Goal: Task Accomplishment & Management: Manage account settings

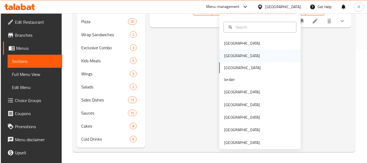
click at [263, 53] on div "Egypt" at bounding box center [260, 55] width 82 height 12
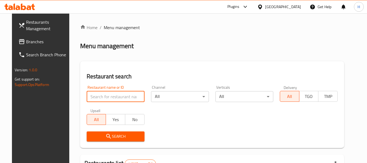
click at [89, 99] on input "search" at bounding box center [116, 96] width 58 height 11
paste input "704055"
type input "704055"
click button "Search" at bounding box center [116, 136] width 58 height 10
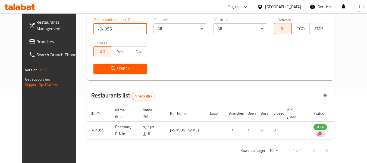
scroll to position [75, 0]
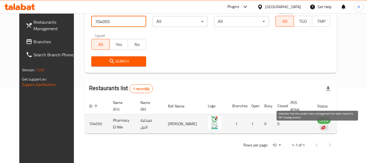
click at [319, 124] on div "enhanced table" at bounding box center [323, 127] width 9 height 7
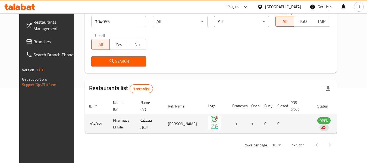
click at [321, 124] on td "OPEN" at bounding box center [327, 123] width 29 height 19
click at [319, 126] on div "enhanced table" at bounding box center [323, 127] width 9 height 7
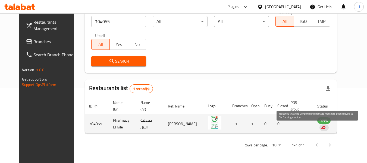
click at [319, 126] on div "enhanced table" at bounding box center [323, 127] width 9 height 7
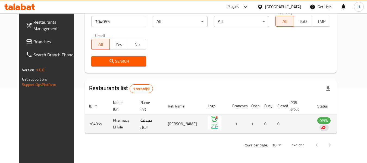
click at [208, 118] on img "enhanced table" at bounding box center [215, 123] width 14 height 14
click at [111, 126] on td "Pharmacy El Nile" at bounding box center [122, 123] width 27 height 19
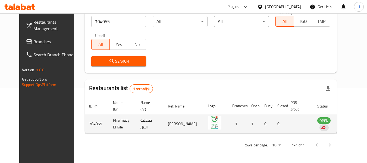
click at [140, 120] on td "صيدلية النيل" at bounding box center [149, 123] width 27 height 19
click at [85, 124] on td "704055" at bounding box center [97, 123] width 24 height 19
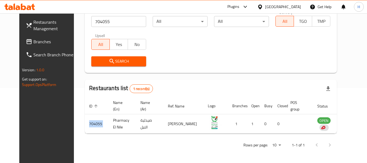
click at [33, 39] on span "Branches" at bounding box center [54, 41] width 43 height 7
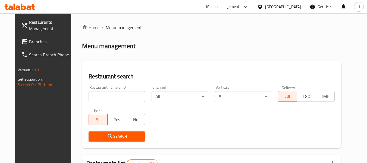
click at [116, 96] on input "search" at bounding box center [117, 96] width 57 height 11
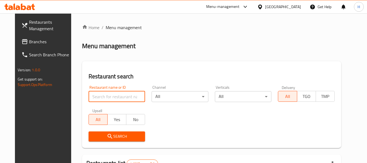
paste input "Pharmacy El Nile"
type input "Pharmacy El Nile"
click button "Search" at bounding box center [117, 136] width 57 height 10
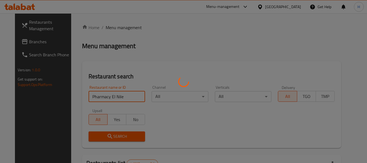
click button "Search" at bounding box center [117, 136] width 57 height 10
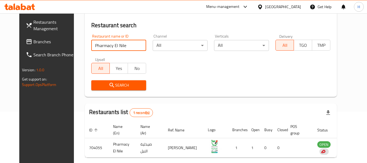
scroll to position [73, 0]
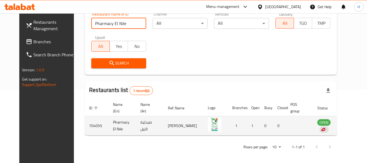
click at [110, 131] on td "Pharmacy El Nile" at bounding box center [122, 125] width 27 height 19
drag, startPoint x: 93, startPoint y: 127, endPoint x: 96, endPoint y: 117, distance: 10.2
click at [96, 117] on tr "704055 Pharmacy El Nile صيدلية النيل مجدى محمد سيد شديد 1 1 0 0 OPEN" at bounding box center [222, 125] width 275 height 19
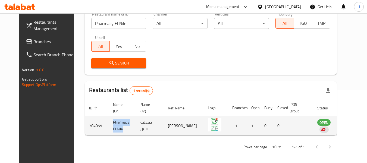
drag, startPoint x: 106, startPoint y: 129, endPoint x: 98, endPoint y: 123, distance: 10.7
click at [109, 123] on td "Pharmacy El Nile" at bounding box center [122, 125] width 27 height 19
copy td "Pharmacy El Nile"
drag, startPoint x: 146, startPoint y: 130, endPoint x: 128, endPoint y: 123, distance: 19.3
click at [136, 123] on td "صيدلية النيل" at bounding box center [149, 125] width 27 height 19
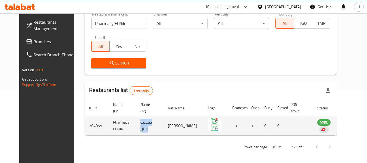
copy td "صيدلية النيل"
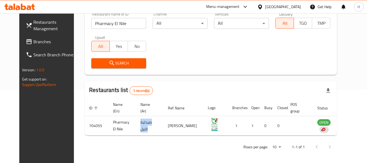
click at [26, 49] on link "Search Branch Phone" at bounding box center [50, 54] width 59 height 13
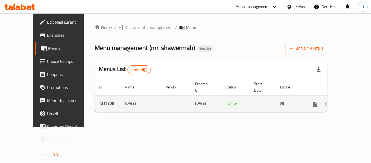
click at [354, 97] on link "enhanced table" at bounding box center [353, 103] width 13 height 13
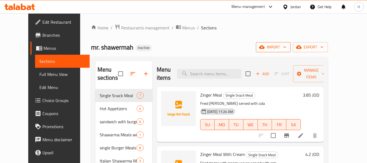
click at [286, 48] on span "import" at bounding box center [273, 47] width 26 height 7
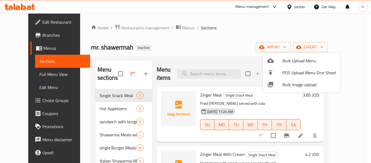
click at [287, 83] on span "Bulk Image upload" at bounding box center [310, 84] width 54 height 7
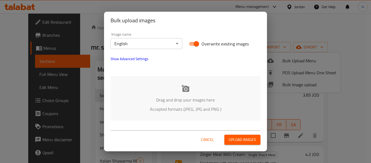
click at [149, 91] on div "Drag and drop your images here Accepted formats (JPEG, JPG and PNG )" at bounding box center [186, 98] width 150 height 44
click at [160, 43] on body "​ Menu-management Jordan Get Help H Edit Restaurant Branches Menus Sections Ful…" at bounding box center [185, 87] width 371 height 149
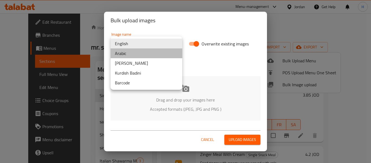
click at [143, 57] on li "Arabic" at bounding box center [147, 53] width 72 height 10
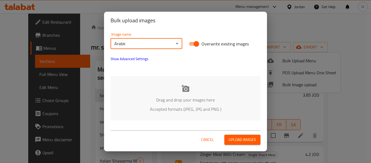
click at [132, 98] on p "Drag and drop your images here" at bounding box center [186, 99] width 134 height 7
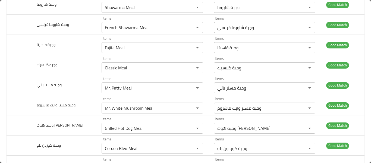
scroll to position [1159, 0]
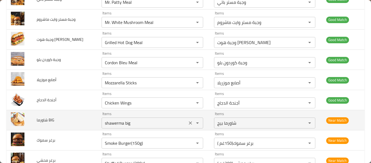
click at [117, 121] on BIG "shawerma big" at bounding box center [144, 123] width 82 height 8
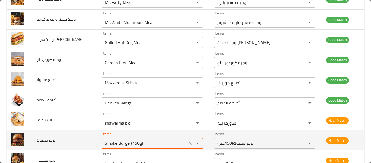
drag, startPoint x: 128, startPoint y: 143, endPoint x: 123, endPoint y: 144, distance: 5.5
click at [128, 143] on سموك "Smoke Burger(150g)" at bounding box center [144, 143] width 82 height 8
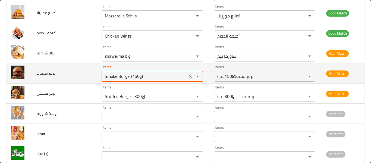
scroll to position [1231, 0]
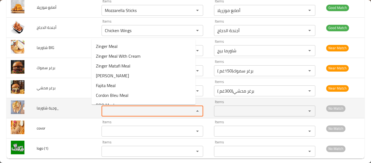
click at [117, 114] on شاورما_ "Items" at bounding box center [144, 111] width 82 height 8
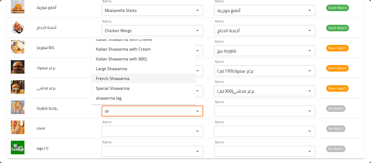
scroll to position [47, 0]
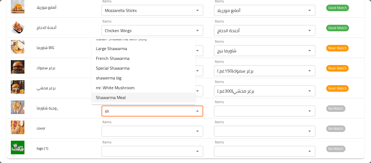
click at [127, 96] on شاورما_-option-10 "Shawarma Meal" at bounding box center [144, 97] width 104 height 10
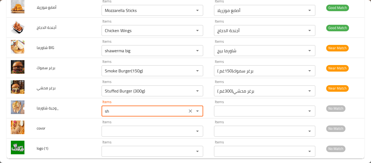
type شاورما_ "Shawarma Meal"
type شاورما_-ar "وجبة شاروما"
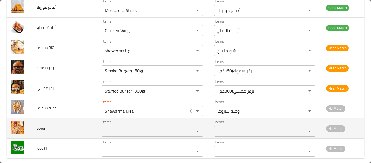
type شاورما_ "Shawarma Meal"
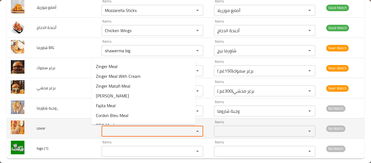
click at [111, 134] on input "Items" at bounding box center [144, 131] width 82 height 8
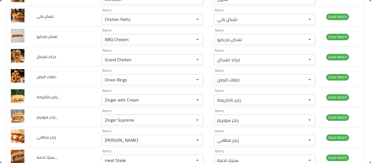
scroll to position [0, 0]
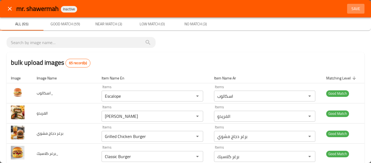
click at [349, 10] on span "Save" at bounding box center [355, 8] width 13 height 7
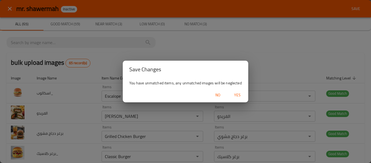
click at [244, 94] on button "Yes" at bounding box center [237, 95] width 17 height 10
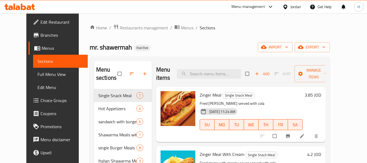
click at [33, 79] on link "Full Menu View" at bounding box center [60, 74] width 55 height 13
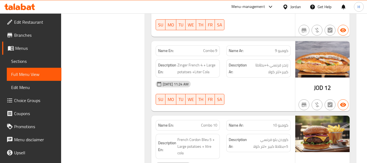
scroll to position [5286, 0]
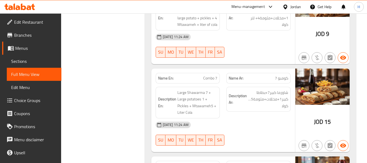
click at [26, 22] on span "Edit Restaurant" at bounding box center [35, 22] width 43 height 7
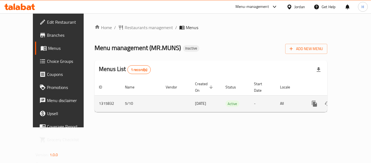
click at [351, 100] on icon "enhanced table" at bounding box center [353, 103] width 7 height 7
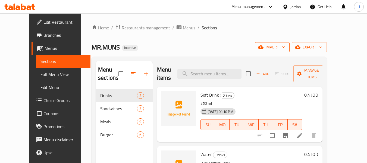
click at [285, 47] on span "import" at bounding box center [272, 47] width 26 height 7
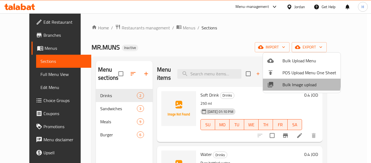
click at [290, 81] on span "Bulk Image upload" at bounding box center [310, 84] width 54 height 7
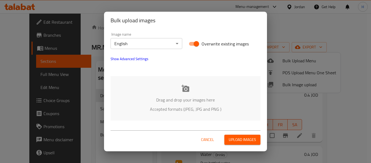
click at [171, 86] on div "Drag and drop your images here Accepted formats (JPEG, JPG and PNG )" at bounding box center [186, 98] width 150 height 44
click at [135, 35] on div "Image name English ​" at bounding box center [147, 40] width 72 height 17
click at [133, 40] on body "​ Menu-management Jordan Get Help H Edit Restaurant Branches Menus Sections Ful…" at bounding box center [185, 87] width 371 height 149
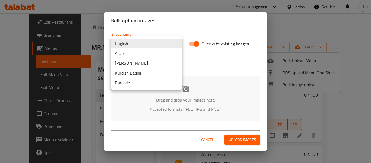
click at [130, 53] on li "Arabic" at bounding box center [147, 53] width 72 height 10
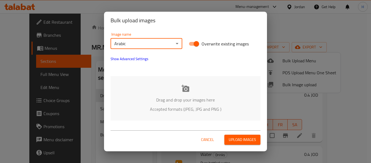
click at [146, 96] on div "Drag and drop your images here Accepted formats (JPEG, JPG and PNG )" at bounding box center [186, 98] width 150 height 44
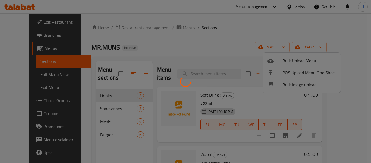
click at [183, 96] on div at bounding box center [185, 81] width 371 height 163
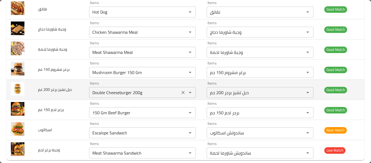
scroll to position [313, 0]
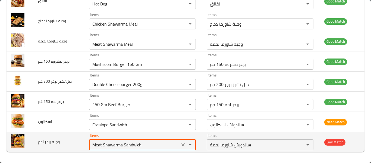
drag, startPoint x: 102, startPoint y: 145, endPoint x: 185, endPoint y: 149, distance: 82.4
click at [185, 150] on td "Items Meat Shawarma Sandwich Items" at bounding box center [144, 142] width 118 height 20
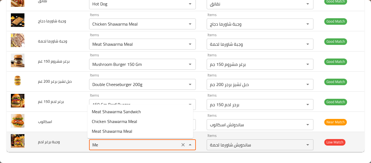
type لحم "M"
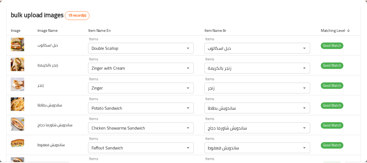
scroll to position [0, 0]
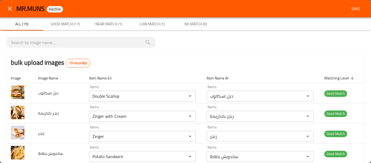
click at [347, 4] on button "Save" at bounding box center [355, 9] width 17 height 10
click at [354, 13] on body "​ Menu-management Jordan Get Help H Edit Restaurant Branches Menus Sections Ful…" at bounding box center [185, 87] width 371 height 149
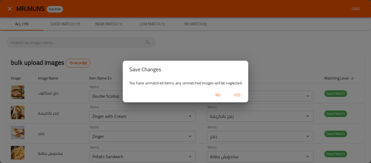
click at [237, 94] on span "Yes" at bounding box center [237, 95] width 13 height 7
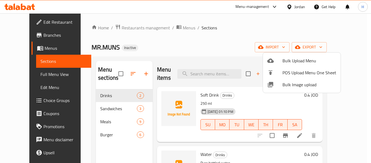
drag, startPoint x: 170, startPoint y: 32, endPoint x: 149, endPoint y: 42, distance: 22.9
click at [170, 32] on div at bounding box center [185, 81] width 371 height 163
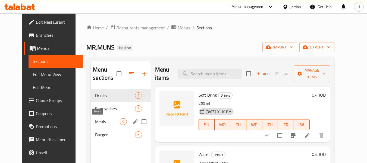
click at [95, 124] on span "Meals" at bounding box center [107, 121] width 25 height 7
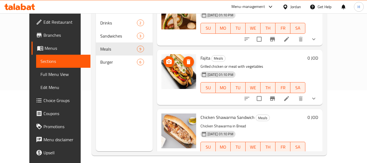
scroll to position [217, 0]
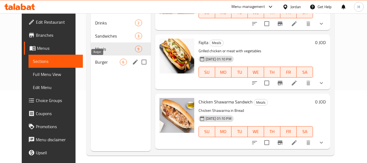
click at [98, 64] on span "Burger" at bounding box center [107, 62] width 25 height 7
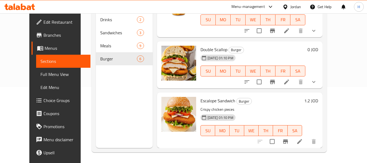
scroll to position [76, 0]
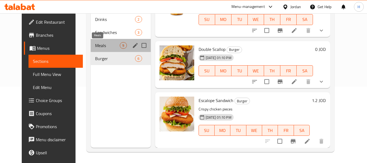
click at [99, 46] on span "Meals" at bounding box center [107, 45] width 25 height 7
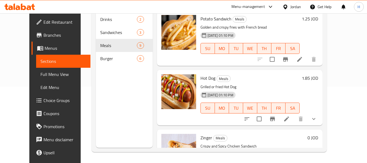
scroll to position [4, 0]
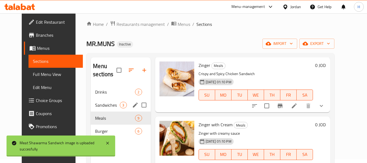
click at [95, 102] on span "Sandwiches" at bounding box center [107, 105] width 25 height 7
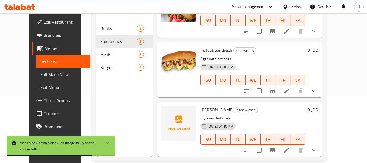
scroll to position [76, 0]
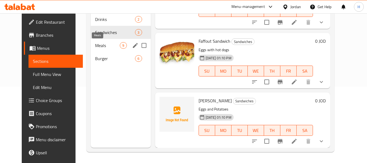
click at [93, 40] on div "Meals 9" at bounding box center [121, 45] width 60 height 13
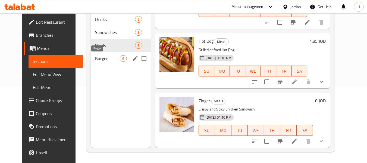
click at [95, 55] on span "Burger" at bounding box center [107, 58] width 25 height 7
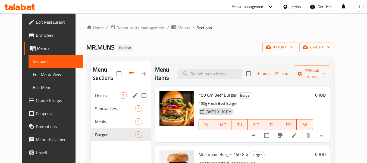
click at [95, 97] on span "Drinks" at bounding box center [107, 95] width 25 height 7
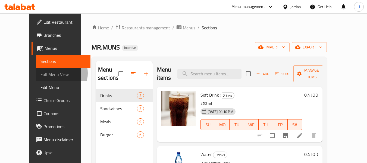
click at [40, 73] on span "Full Menu View" at bounding box center [63, 74] width 46 height 7
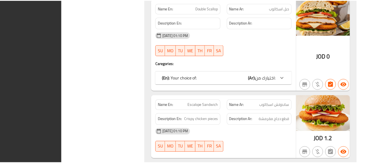
scroll to position [1951, 0]
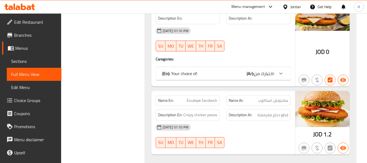
click at [293, 4] on div "Jordan" at bounding box center [295, 7] width 11 height 6
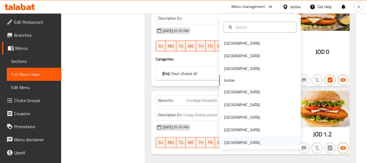
click at [227, 142] on div "United Arab Emirates" at bounding box center [242, 142] width 36 height 6
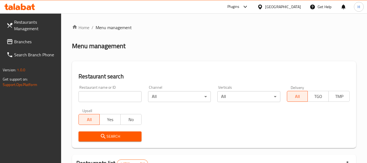
click at [102, 96] on input "search" at bounding box center [110, 96] width 63 height 11
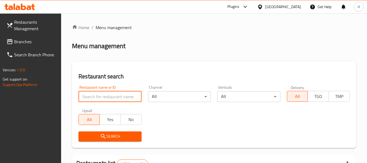
click at [32, 43] on span "Branches" at bounding box center [35, 41] width 43 height 7
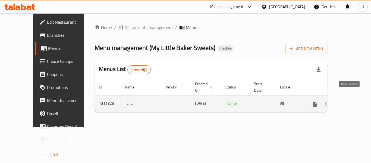
click at [347, 101] on link "enhanced table" at bounding box center [353, 103] width 13 height 13
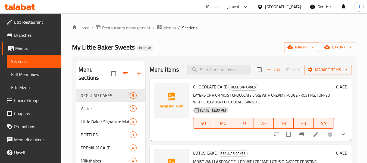
click at [294, 52] on div "Home / Restaurants management / Menus / Sections My Little Baker Sweets Inactiv…" at bounding box center [214, 164] width 284 height 280
click at [295, 49] on span "import" at bounding box center [302, 47] width 26 height 7
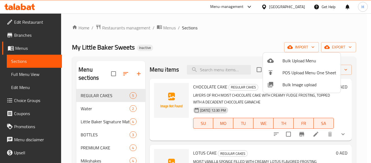
click at [283, 85] on span "Bulk Image upload" at bounding box center [310, 84] width 54 height 7
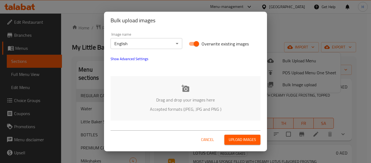
click at [140, 97] on p "Drag and drop your images here" at bounding box center [186, 99] width 134 height 7
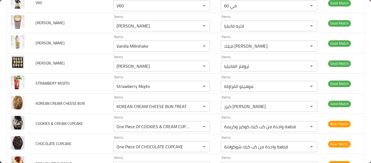
scroll to position [1174, 0]
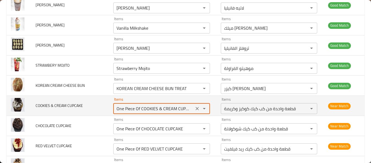
click at [185, 111] on CUPCAKE "One Piece Of COOKIES & CREAM CUPCAKE" at bounding box center [153, 109] width 77 height 8
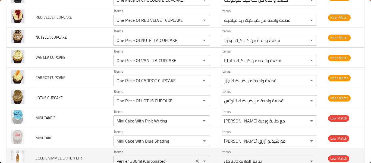
scroll to position [1318, 0]
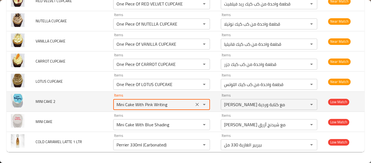
drag, startPoint x: 143, startPoint y: 105, endPoint x: 168, endPoint y: 102, distance: 25.1
click at [165, 104] on 2 "Mini Cake With Pink Writing" at bounding box center [153, 105] width 77 height 8
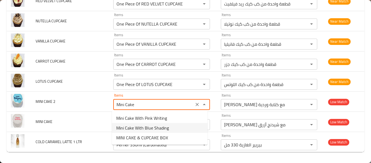
click at [156, 131] on span "Mini Cake With Blue Shading" at bounding box center [142, 127] width 53 height 7
type 2 "Mini Cake With Blue Shading"
type 2-ar "ميني كيك مع شيدنج أزرق"
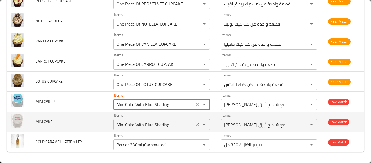
type 2 "Mini Cake With Blue Shading"
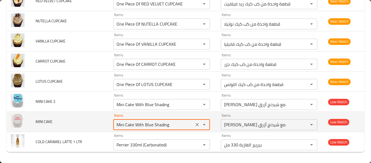
drag, startPoint x: 145, startPoint y: 126, endPoint x: 186, endPoint y: 115, distance: 42.6
click at [186, 125] on CAKE "Mini Cake With Blue Shading" at bounding box center [153, 125] width 77 height 8
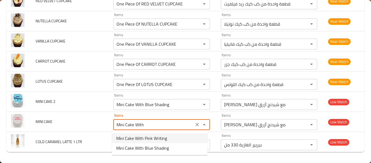
click at [172, 140] on CAKE-option-0 "Mini Cake With Pink Writing" at bounding box center [160, 138] width 96 height 10
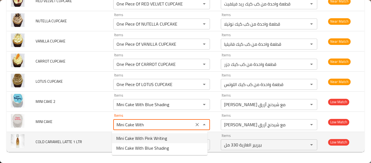
type CAKE "Mini Cake With Pink Writing"
type CAKE-ar "ميني كيك مع كتابة وردية"
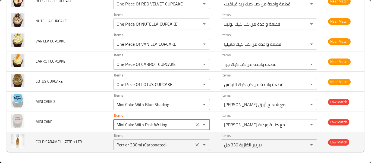
click at [196, 143] on icon "Clear" at bounding box center [197, 144] width 3 height 3
type CAKE "Mini Cake With Pink Writing"
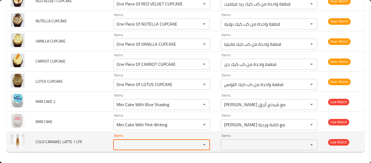
type LTR ";"
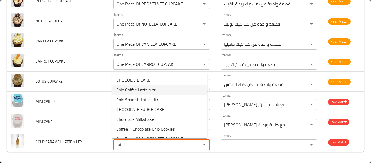
click at [156, 91] on LTR-option-1 "Cold Coffee Latte 1ltr" at bounding box center [160, 90] width 96 height 10
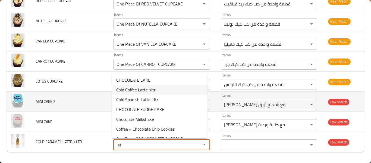
type LTR "Cold Coffee Latte 1ltr"
type LTR-ar "كوفي لاتيه بارد 1 لتر"
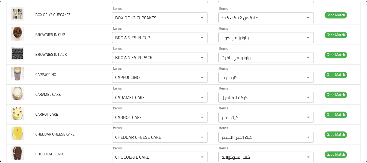
scroll to position [0, 0]
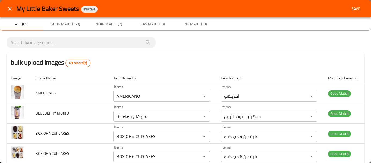
type LTR "Cold Coffee Latte 1ltr"
drag, startPoint x: 353, startPoint y: 9, endPoint x: 344, endPoint y: 20, distance: 14.3
click at [353, 10] on span "Save" at bounding box center [355, 8] width 13 height 7
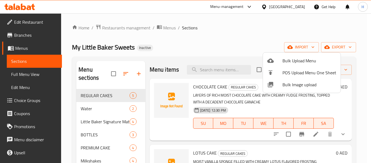
click at [37, 77] on div at bounding box center [185, 81] width 371 height 163
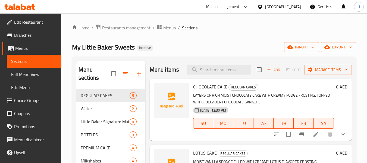
click at [34, 75] on span "Full Menu View" at bounding box center [34, 74] width 46 height 7
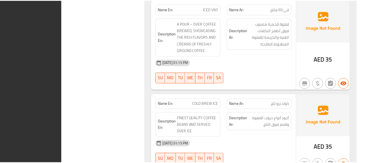
scroll to position [7688, 0]
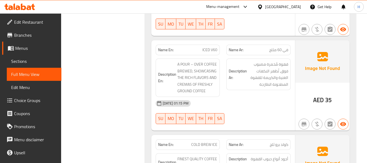
click at [289, 9] on div "United Arab Emirates" at bounding box center [283, 7] width 36 height 6
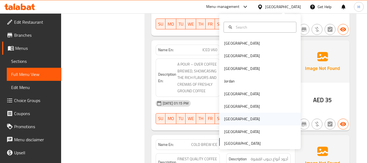
click at [225, 114] on div "[GEOGRAPHIC_DATA]" at bounding box center [242, 118] width 45 height 12
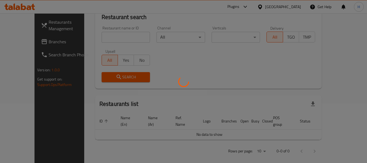
click at [225, 118] on div at bounding box center [183, 81] width 367 height 163
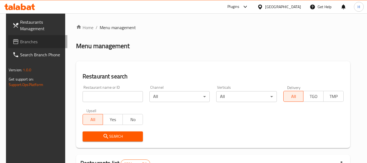
click at [20, 45] on span "Branches" at bounding box center [41, 41] width 43 height 7
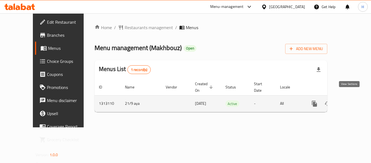
click at [353, 99] on link "enhanced table" at bounding box center [353, 103] width 13 height 13
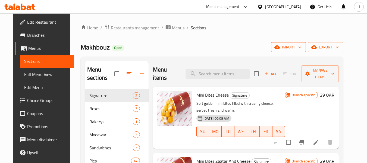
click at [302, 44] on span "import" at bounding box center [288, 47] width 26 height 7
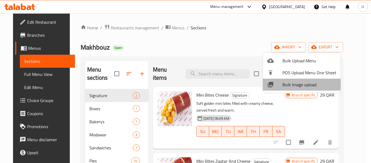
click at [299, 83] on span "Bulk Image upload" at bounding box center [310, 84] width 54 height 7
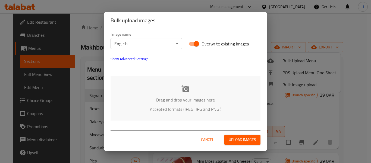
click at [143, 106] on p "Accepted formats (JPEG, JPG and PNG )" at bounding box center [186, 109] width 134 height 7
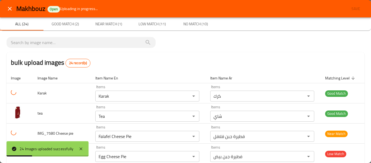
click at [4, 7] on button "close" at bounding box center [9, 8] width 13 height 13
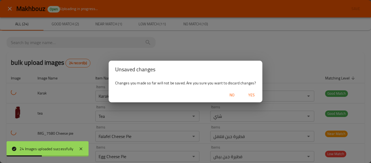
click at [249, 94] on span "Yes" at bounding box center [251, 95] width 13 height 7
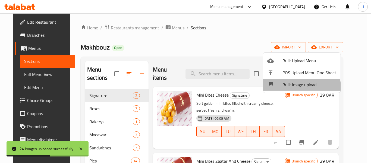
click at [290, 88] on span "Bulk Image upload" at bounding box center [310, 84] width 54 height 7
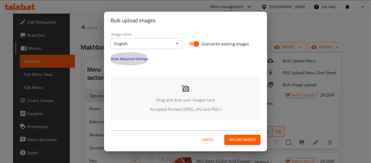
click at [138, 62] on button "Show Advanced Settings" at bounding box center [129, 58] width 44 height 13
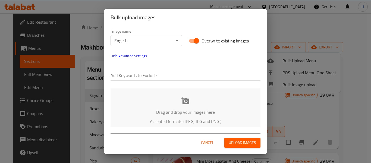
drag, startPoint x: 136, startPoint y: 59, endPoint x: 135, endPoint y: 62, distance: 3.1
click at [136, 59] on button "Hide Advanced Settings" at bounding box center [128, 55] width 43 height 13
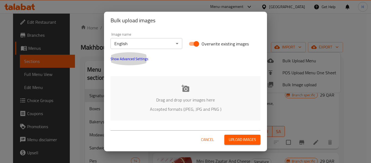
click at [134, 64] on button "Show Advanced Settings" at bounding box center [129, 58] width 44 height 13
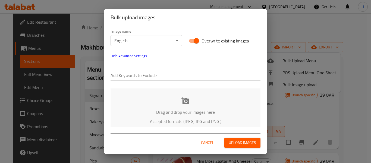
click at [133, 73] on input "text" at bounding box center [186, 75] width 150 height 9
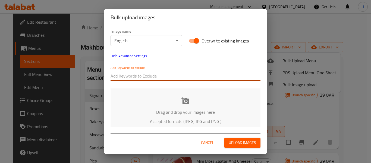
paste input "IMG_7580 Cheese pie"
drag, startPoint x: 134, startPoint y: 77, endPoint x: 183, endPoint y: 76, distance: 48.9
click at [182, 76] on input "IMG_7580 Cheese pie" at bounding box center [186, 75] width 150 height 9
type input "IMG_7580"
click at [175, 91] on div "Drag and drop your images here Accepted formats (JPEG, JPG and PNG )" at bounding box center [186, 110] width 150 height 44
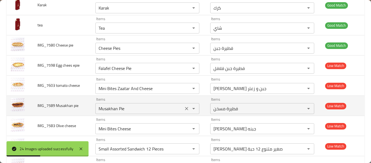
scroll to position [73, 0]
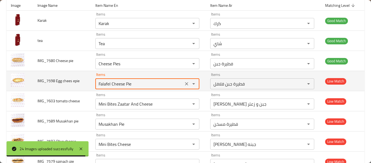
drag, startPoint x: 103, startPoint y: 84, endPoint x: 93, endPoint y: 83, distance: 9.8
click at [97, 84] on epie "Falafel Cheese Pie" at bounding box center [139, 84] width 85 height 8
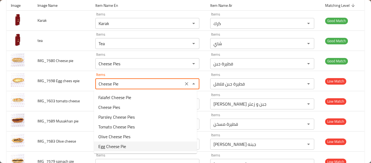
click at [131, 144] on epie-option-5 "Egg Cheese Pie" at bounding box center [145, 146] width 103 height 10
type epie "Egg Cheese Pie"
type epie-ar "فطيرة جبن بيض"
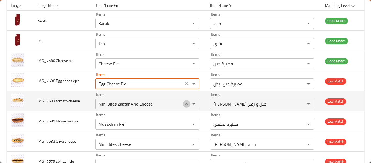
click at [186, 105] on icon "Clear" at bounding box center [186, 103] width 5 height 5
type epie "Egg Cheese Pie"
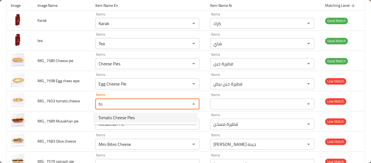
click at [156, 115] on cheese-option-0 "Tomato Cheese Pies" at bounding box center [145, 117] width 103 height 10
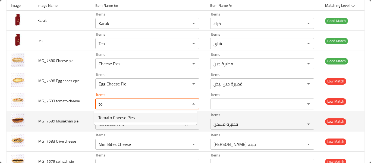
type cheese "Tomato Cheese Pies"
type cheese-ar "فطيرة جبن طماطم"
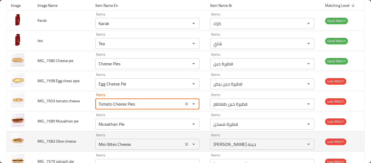
scroll to position [145, 0]
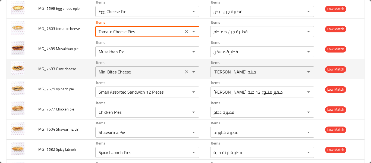
type cheese "Tomato Cheese Pies"
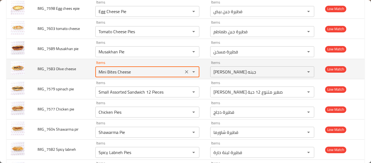
click at [100, 76] on cheese "Mini Bites Cheese" at bounding box center [139, 72] width 85 height 8
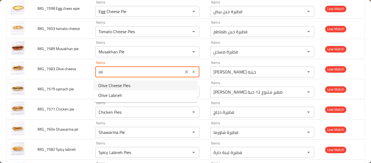
click at [101, 87] on span "Olive Cheese Pies" at bounding box center [114, 85] width 32 height 7
type cheese "Olive Cheese Pies"
type cheese-ar "فطيرة [PERSON_NAME]"
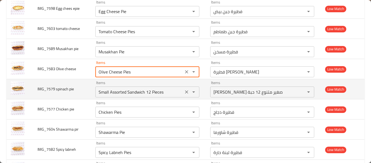
click at [184, 91] on icon "Clear" at bounding box center [186, 91] width 5 height 5
type cheese "Olive Cheese Pies"
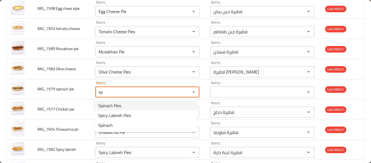
click at [128, 105] on pie-option-0 "Spinach Pies" at bounding box center [145, 106] width 103 height 10
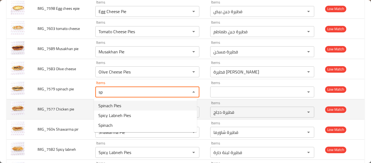
type pie "Spinach Pies"
type pie-ar "فطيرة سبانخ"
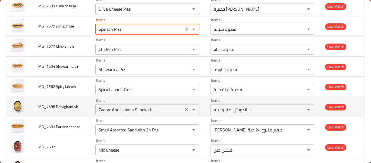
scroll to position [217, 0]
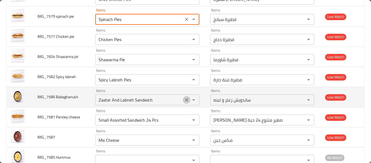
click at [186, 99] on icon "Clear" at bounding box center [186, 99] width 3 height 3
type pie "Spinach Pies"
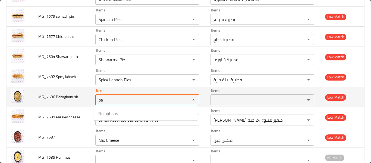
type Babaghanush "b"
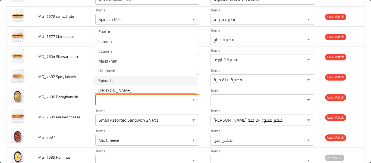
scroll to position [274, 0]
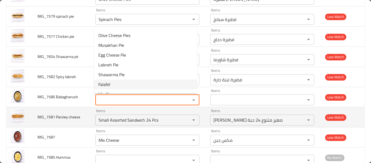
click at [42, 114] on span "IMG_7581 Parsley cheese" at bounding box center [58, 116] width 43 height 7
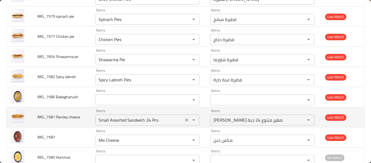
click at [186, 120] on icon "Clear" at bounding box center [186, 119] width 5 height 5
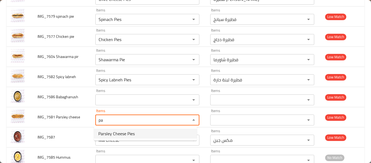
click at [118, 130] on span "Parsley Cheese Pies" at bounding box center [116, 133] width 36 height 7
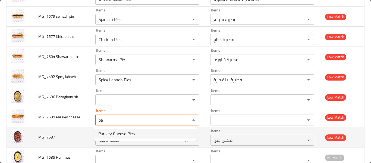
type cheese "Parsley Cheese Pies"
type cheese-ar "فطيرة جبن بقدونس"
click at [184, 142] on icon "Clear" at bounding box center [186, 139] width 5 height 5
type cheese "Parsley Cheese Pies"
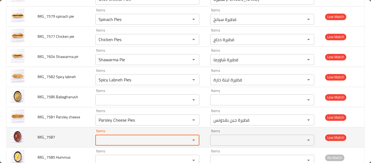
scroll to position [290, 0]
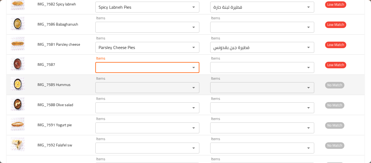
click at [126, 88] on Hummus "Items" at bounding box center [139, 88] width 85 height 8
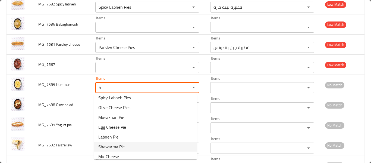
scroll to position [262, 0]
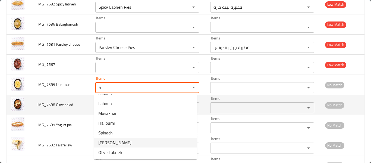
type Hummus "h"
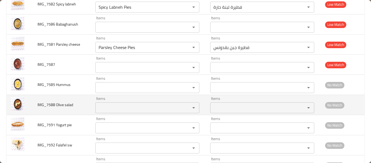
click at [48, 95] on td "IMG_7588 Olive salad" at bounding box center [62, 105] width 58 height 20
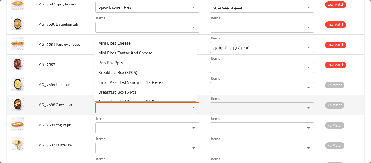
click at [115, 111] on salad "Items" at bounding box center [139, 108] width 85 height 8
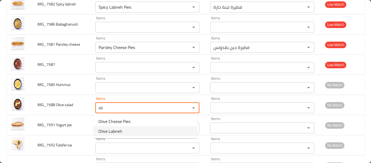
click at [110, 131] on span "Olive Labneh" at bounding box center [110, 131] width 24 height 7
type salad "Olive Labneh"
type salad-ar "[PERSON_NAME] مع [PERSON_NAME]"
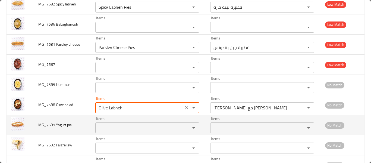
type salad "Olive Labneh"
click at [113, 126] on pie "Items" at bounding box center [139, 128] width 85 height 8
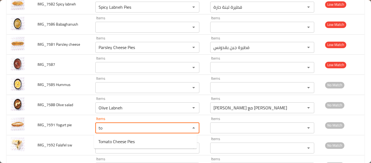
type pie "t"
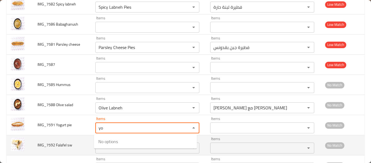
type pie "yo"
click at [49, 144] on span "IMG_7592 Falafel sw" at bounding box center [54, 144] width 35 height 7
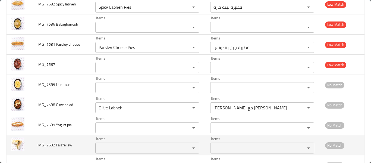
click at [123, 146] on sw "Items" at bounding box center [139, 148] width 85 height 8
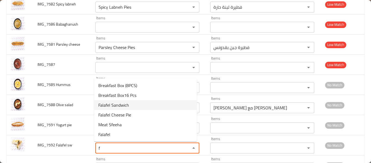
click at [123, 103] on span "Falafel Sandwich" at bounding box center [113, 105] width 31 height 7
type sw "Falafel Sandwich"
type sw-ar "ساندويش فلافل"
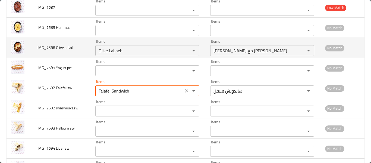
scroll to position [362, 0]
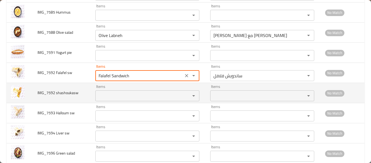
type sw "Falafel Sandwich"
click at [99, 99] on shashoukasw "Items" at bounding box center [139, 96] width 85 height 8
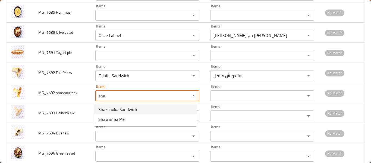
click at [109, 109] on span "Shakshoka Sandwich" at bounding box center [117, 109] width 39 height 7
type shashoukasw "Shakshoka Sandwich"
type shashoukasw-ar "ساندويش شكشوكة"
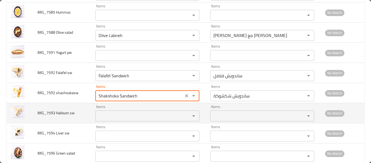
type shashoukasw "Shakshoka Sandwich"
click at [120, 117] on sw "Items" at bounding box center [139, 116] width 85 height 8
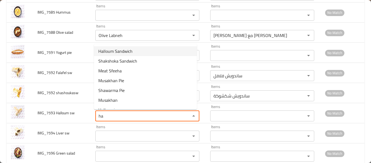
click at [126, 51] on span "Halloum Sandwich" at bounding box center [115, 51] width 34 height 7
type sw "Halloum Sandwich"
type sw-ar "ساندويش حلوم"
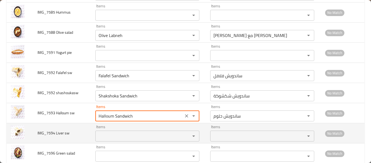
type sw "Halloum Sandwich"
click at [122, 137] on sw "Items" at bounding box center [139, 136] width 85 height 8
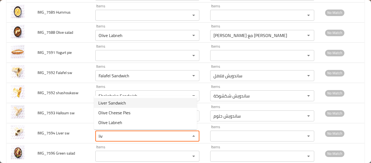
click at [119, 102] on span "Liver Sandwich" at bounding box center [112, 102] width 28 height 7
type sw "Liver Sandwich"
type sw-ar "ساندويش كبدة"
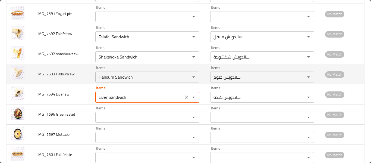
scroll to position [414, 0]
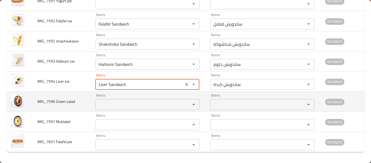
click at [107, 108] on div "Items" at bounding box center [147, 104] width 104 height 11
type sw "Liver Sandwich"
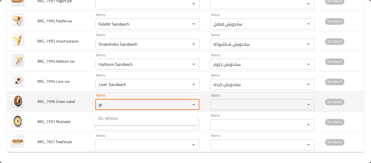
type salad "g"
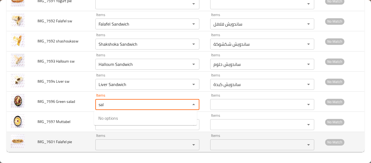
type salad "sal"
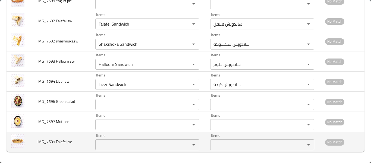
click at [77, 132] on td "IMG_7601 Falafel pie" at bounding box center [62, 142] width 58 height 20
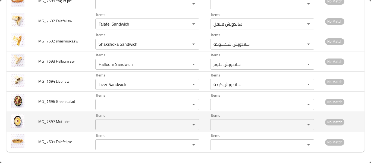
click at [117, 122] on Muttabel "Items" at bounding box center [139, 125] width 85 height 8
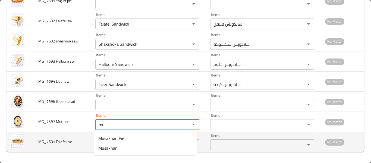
type Muttabel "mu"
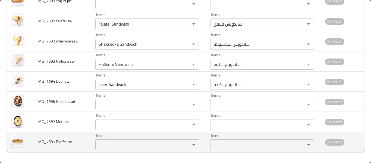
click at [64, 143] on span "IMG_7601 Falafel pie" at bounding box center [54, 141] width 35 height 7
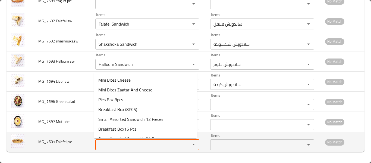
click at [114, 146] on pie "Items" at bounding box center [139, 145] width 85 height 8
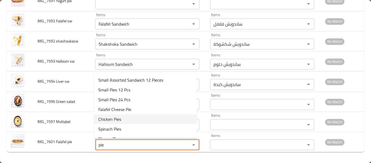
scroll to position [0, 0]
click at [129, 121] on span "Falafel Cheese Pie" at bounding box center [114, 119] width 33 height 7
type pie "Falafel Cheese Pie"
type pie-ar "فطيرة جبن فلافل"
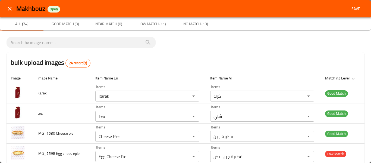
type pie "Falafel Cheese Pie"
click at [352, 4] on button "Save" at bounding box center [355, 9] width 17 height 10
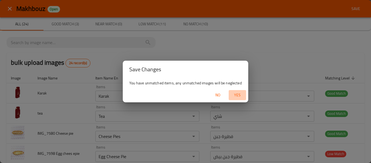
click at [240, 93] on span "Yes" at bounding box center [237, 95] width 13 height 7
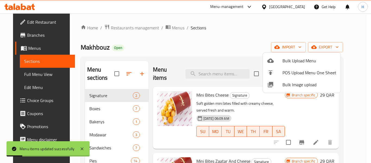
click at [30, 78] on div at bounding box center [185, 81] width 371 height 163
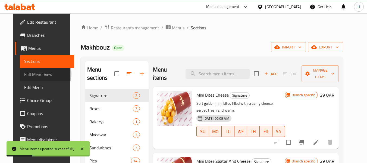
click at [30, 74] on span "Full Menu View" at bounding box center [47, 74] width 46 height 7
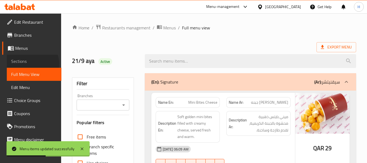
click at [32, 63] on span "Sections" at bounding box center [34, 61] width 46 height 7
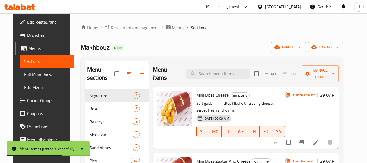
click at [32, 75] on span "Full Menu View" at bounding box center [47, 74] width 46 height 7
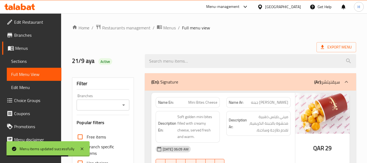
click at [34, 58] on span "Sections" at bounding box center [34, 61] width 46 height 7
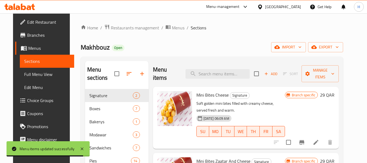
click at [40, 71] on link "Full Menu View" at bounding box center [47, 74] width 55 height 13
click at [37, 57] on link "Sections" at bounding box center [47, 61] width 55 height 13
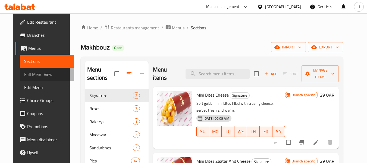
drag, startPoint x: 35, startPoint y: 76, endPoint x: 32, endPoint y: 74, distance: 3.4
click at [35, 76] on span "Full Menu View" at bounding box center [47, 74] width 46 height 7
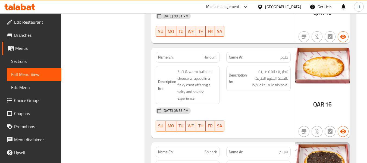
scroll to position [3717, 0]
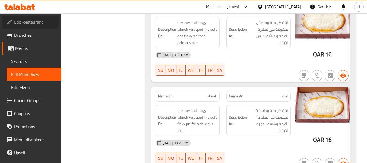
click at [29, 19] on span "Edit Restaurant" at bounding box center [35, 22] width 43 height 7
